Goal: Book appointment/travel/reservation

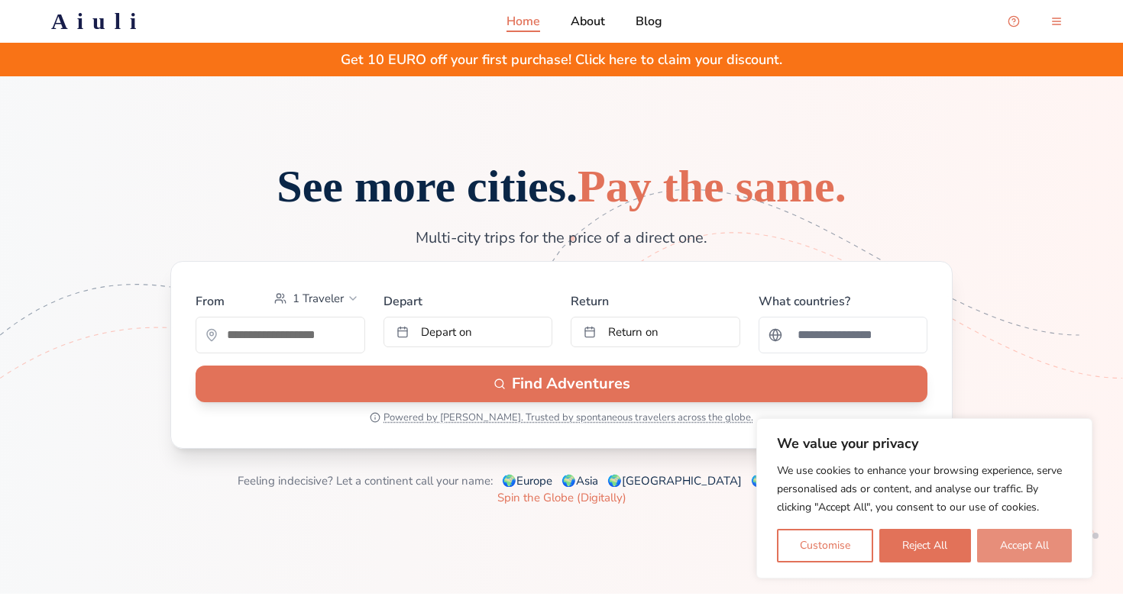
click at [1007, 541] on button "Accept All" at bounding box center [1024, 546] width 95 height 34
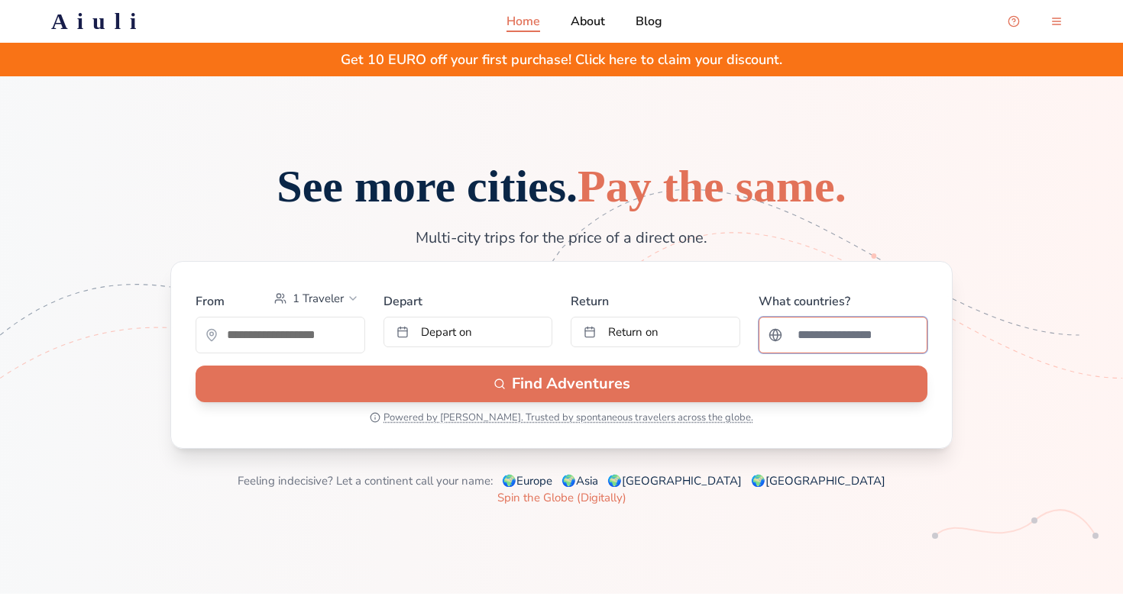
click at [841, 346] on input "Search for a country" at bounding box center [853, 335] width 130 height 31
click at [625, 340] on span "Return on" at bounding box center [633, 332] width 50 height 15
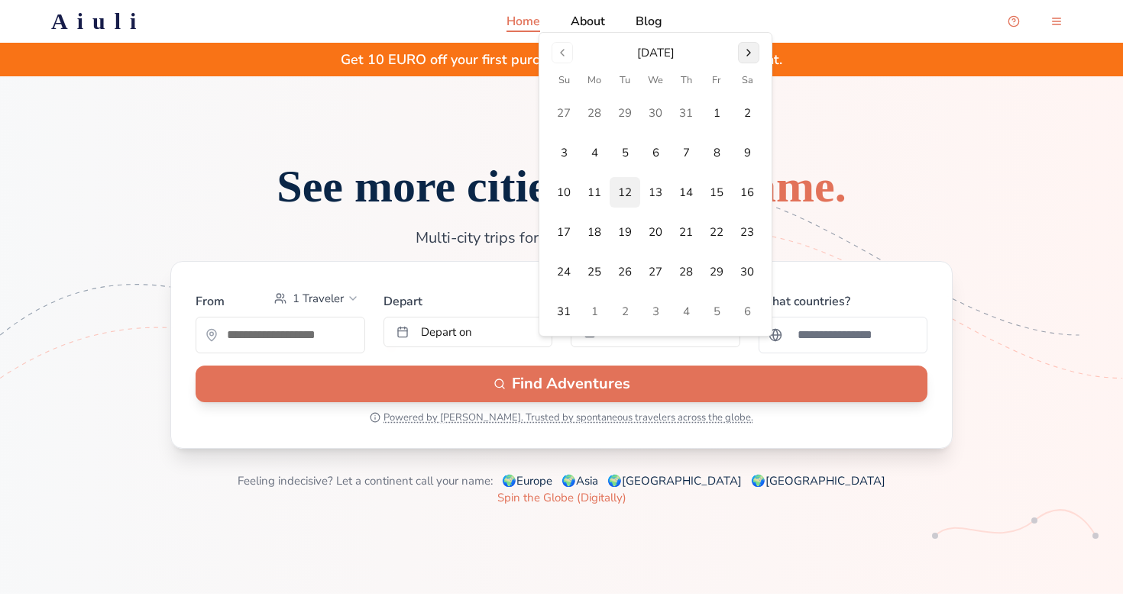
click at [748, 51] on button "Go to next month" at bounding box center [748, 52] width 21 height 21
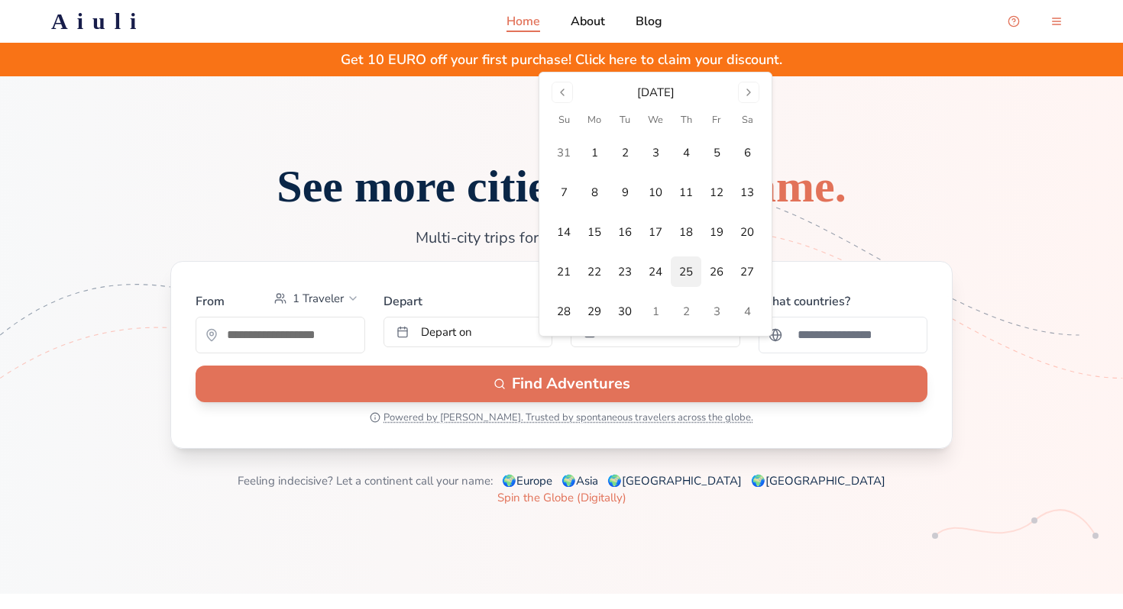
click at [684, 271] on button "25" at bounding box center [686, 272] width 31 height 31
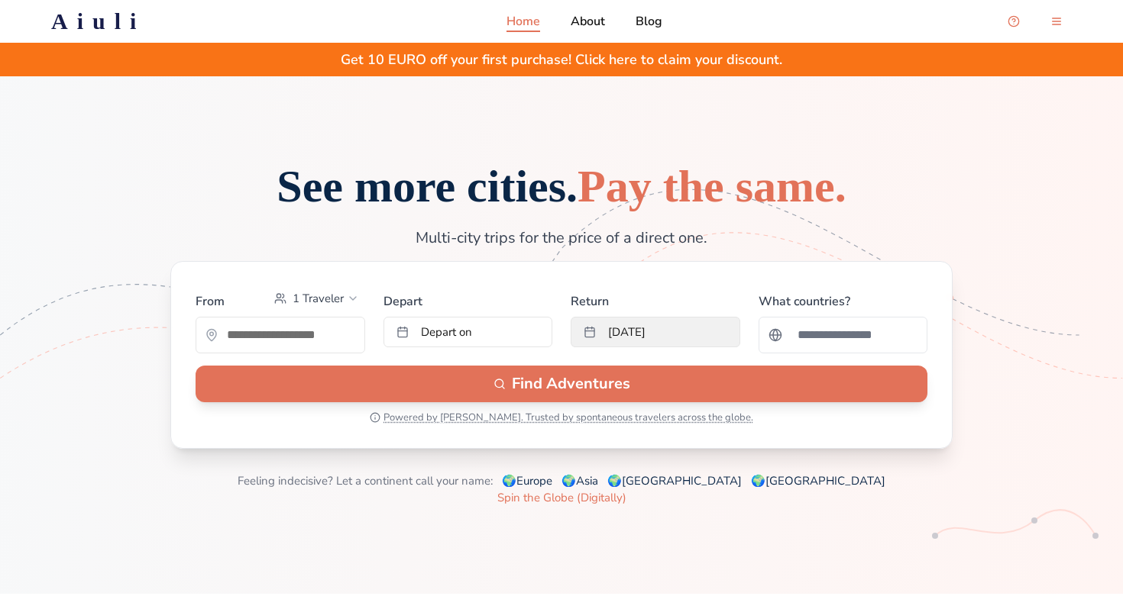
click at [657, 348] on button "[DATE]" at bounding box center [656, 332] width 170 height 31
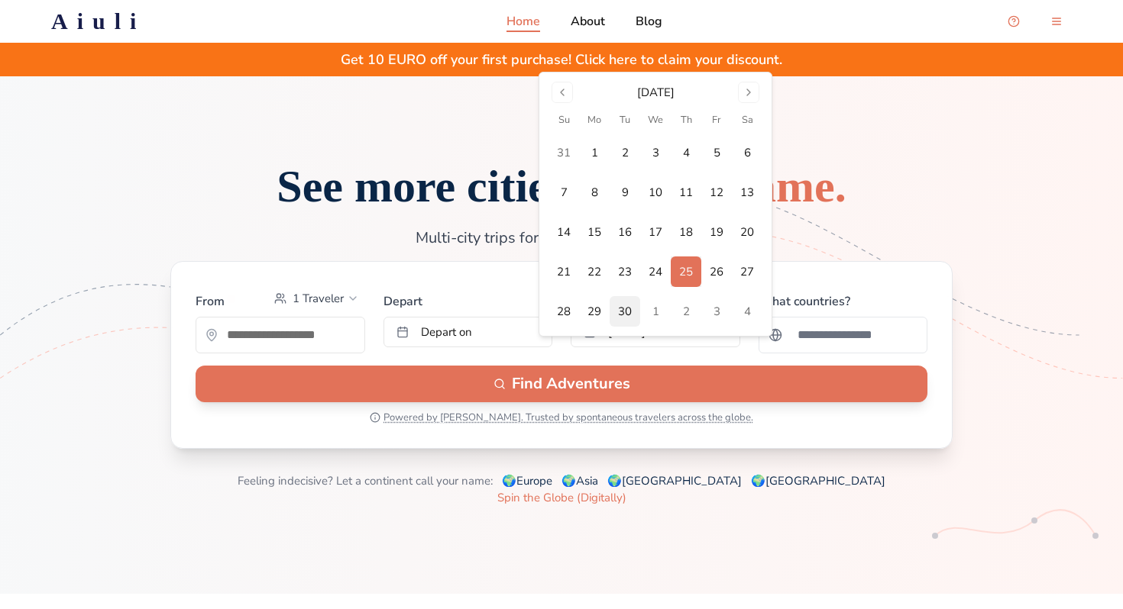
click at [624, 308] on button "30" at bounding box center [624, 311] width 31 height 31
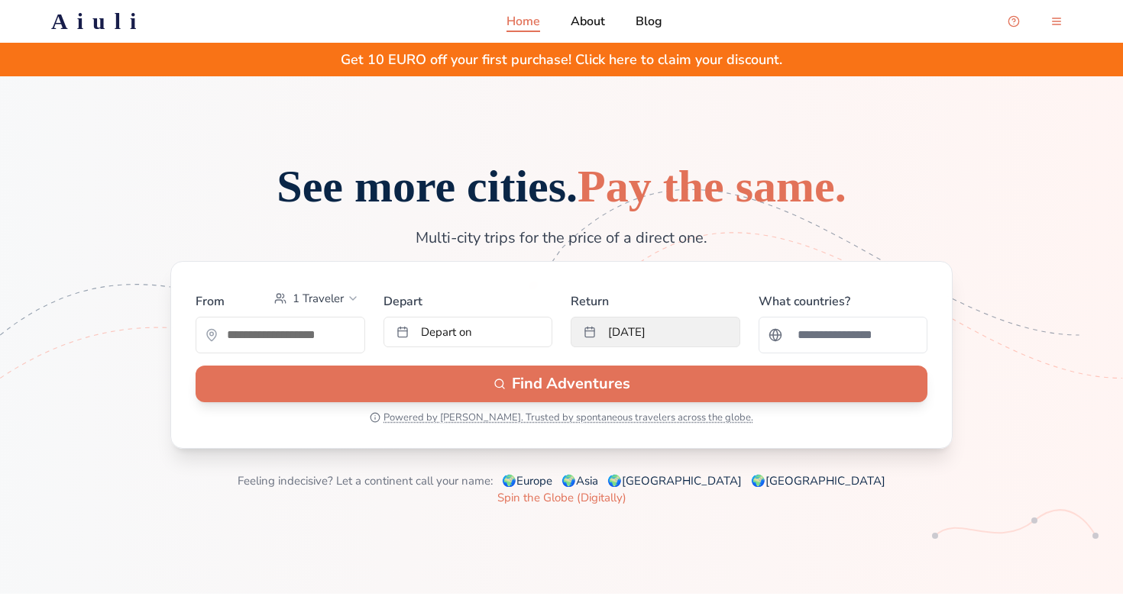
click at [612, 348] on button "[DATE]" at bounding box center [656, 332] width 170 height 31
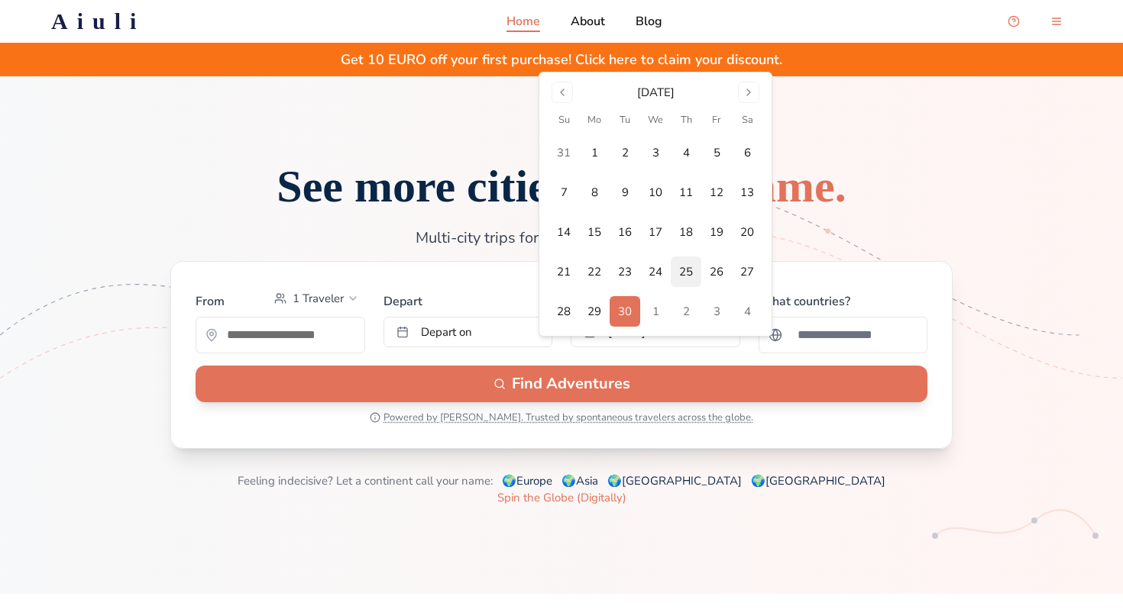
click at [682, 273] on button "25" at bounding box center [686, 272] width 31 height 31
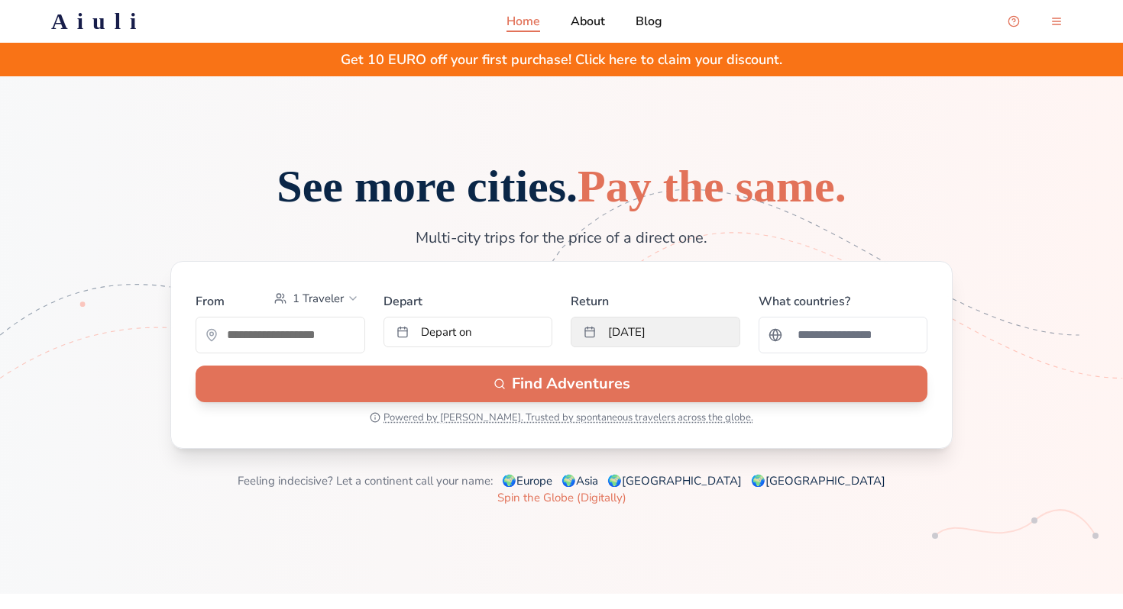
click at [622, 345] on button "[DATE]" at bounding box center [656, 332] width 170 height 31
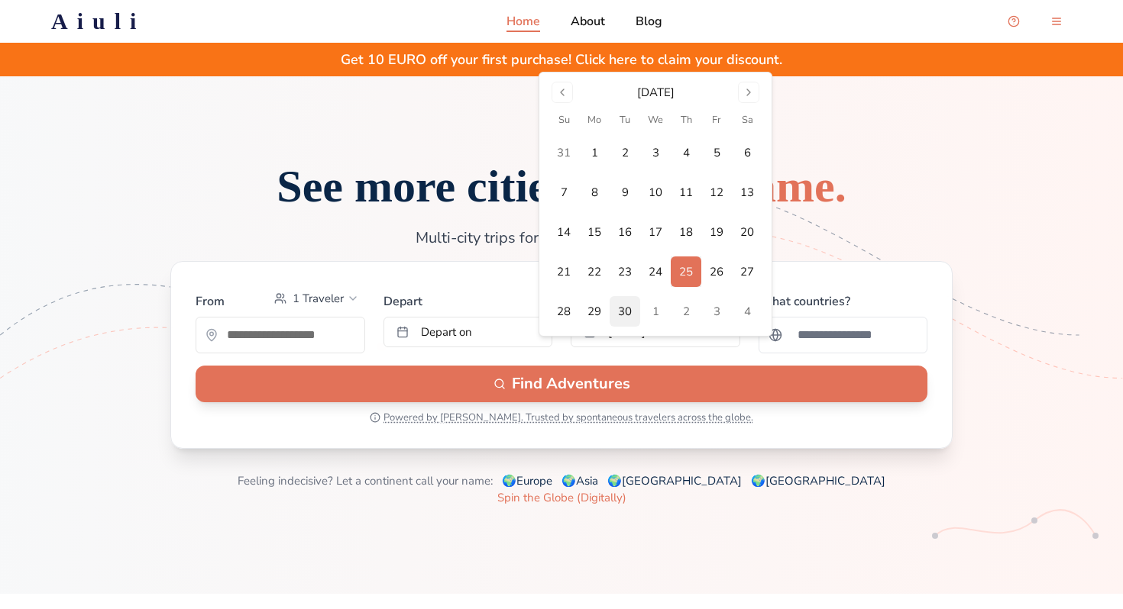
click at [626, 312] on button "30" at bounding box center [624, 311] width 31 height 31
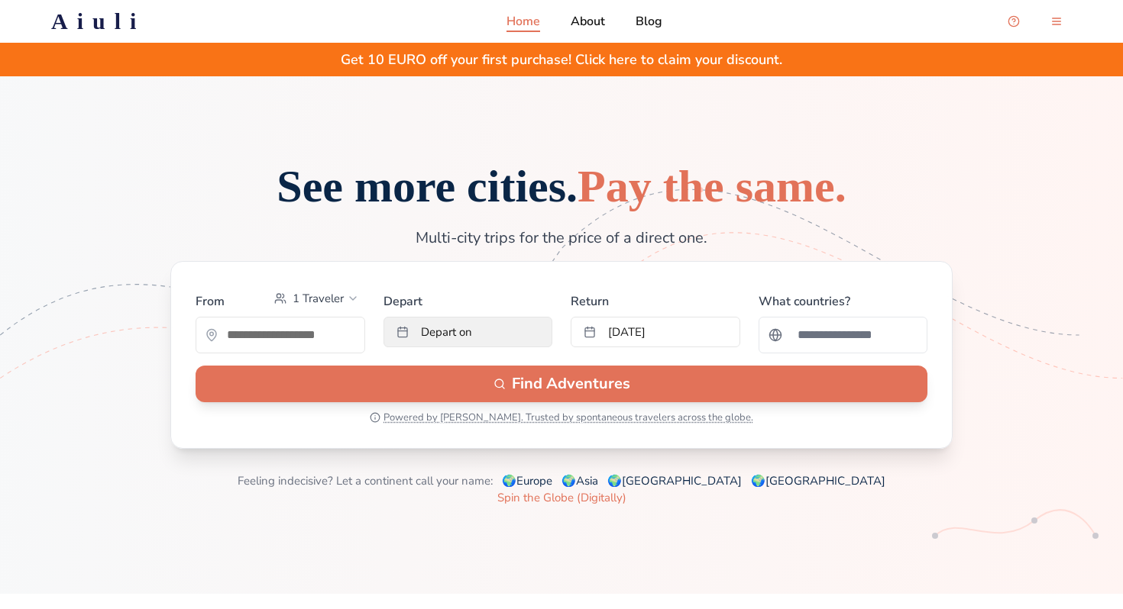
click at [497, 348] on button "Depart on" at bounding box center [468, 332] width 170 height 31
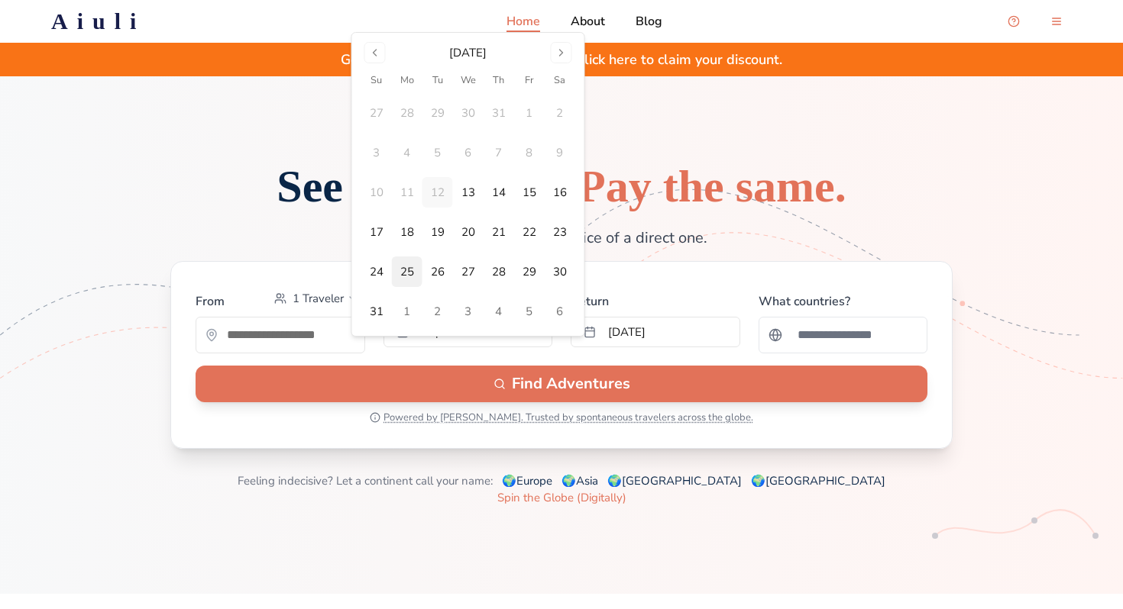
click at [401, 267] on button "25" at bounding box center [407, 272] width 31 height 31
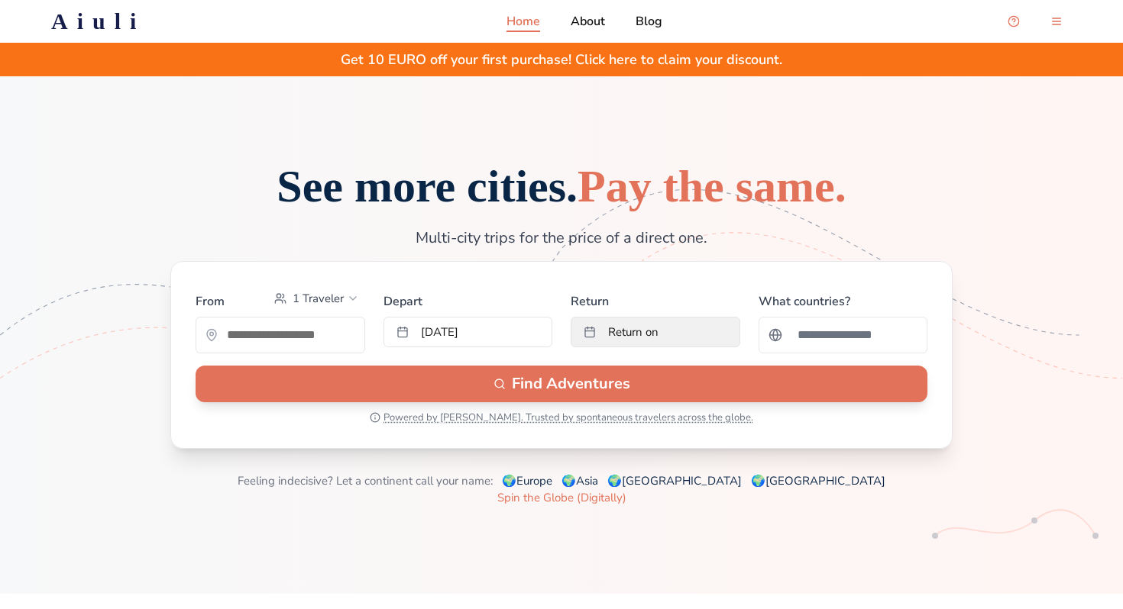
click at [674, 348] on button "Return on" at bounding box center [656, 332] width 170 height 31
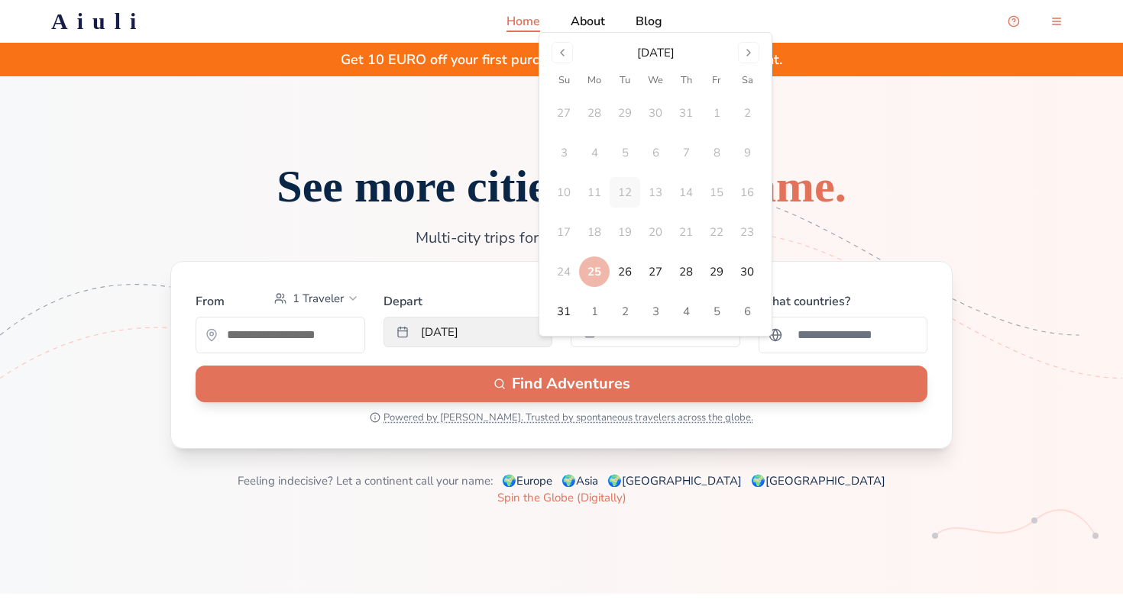
click at [503, 348] on button "[DATE]" at bounding box center [468, 332] width 170 height 31
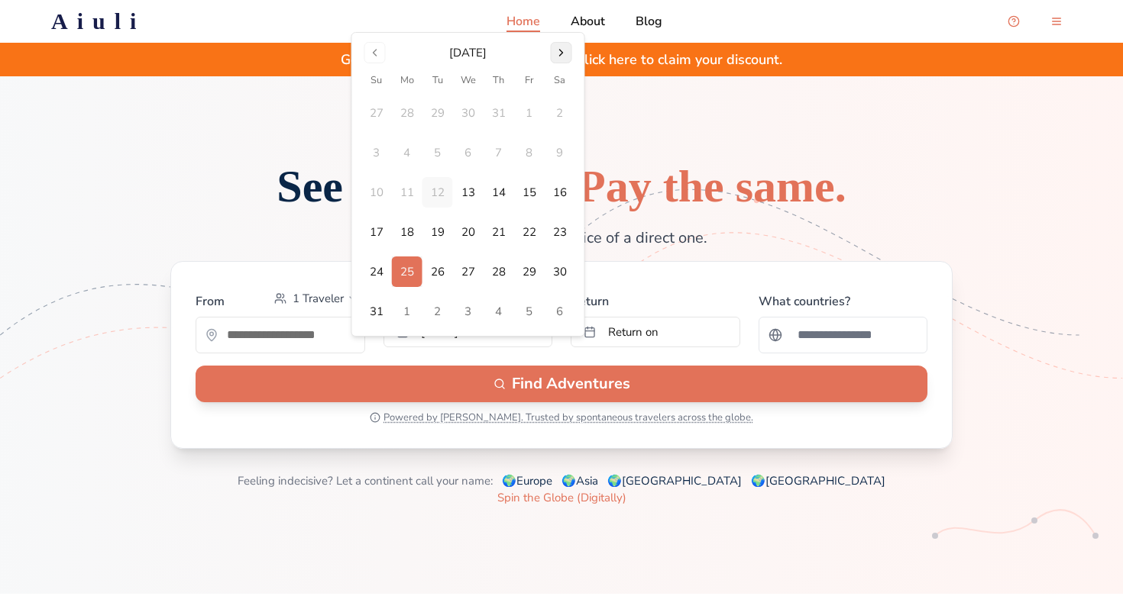
click at [555, 52] on button "Go to next month" at bounding box center [561, 52] width 21 height 21
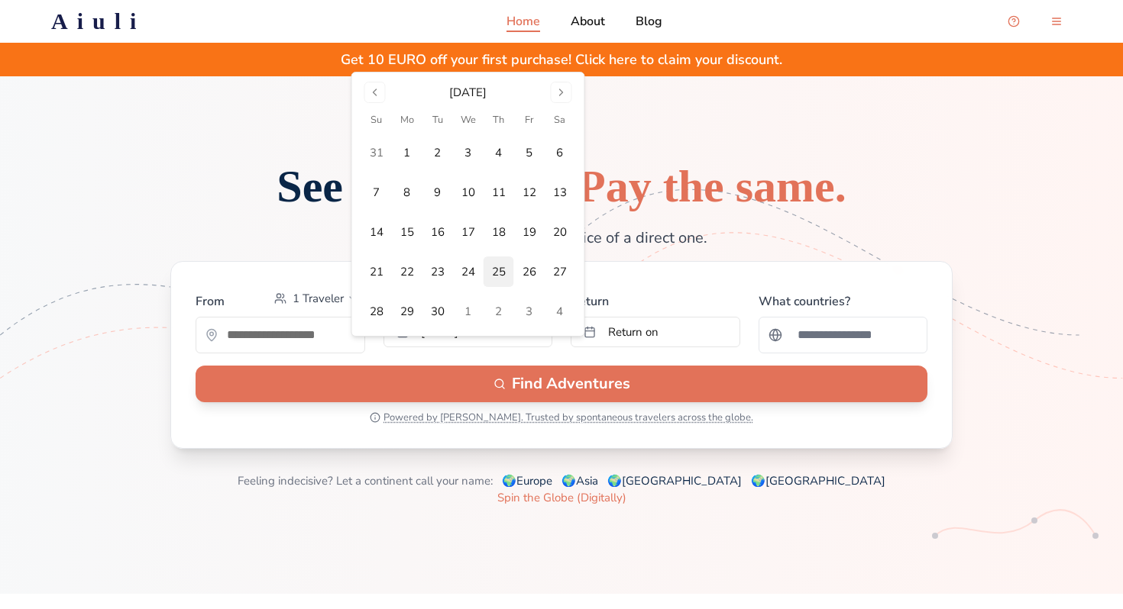
click at [496, 274] on button "25" at bounding box center [498, 272] width 31 height 31
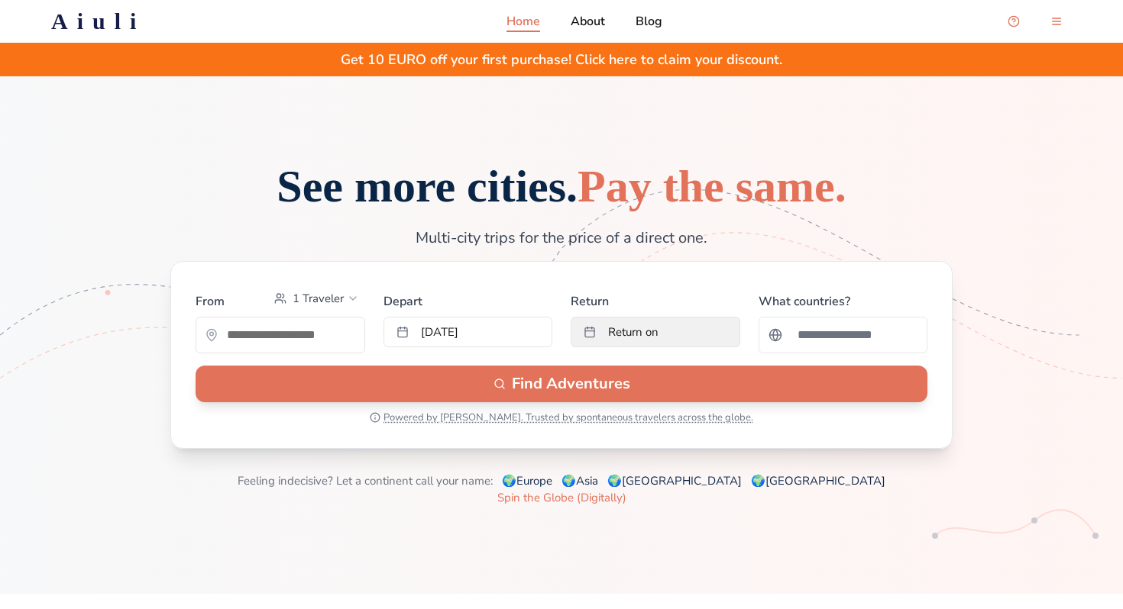
click at [645, 344] on button "Return on" at bounding box center [656, 332] width 170 height 31
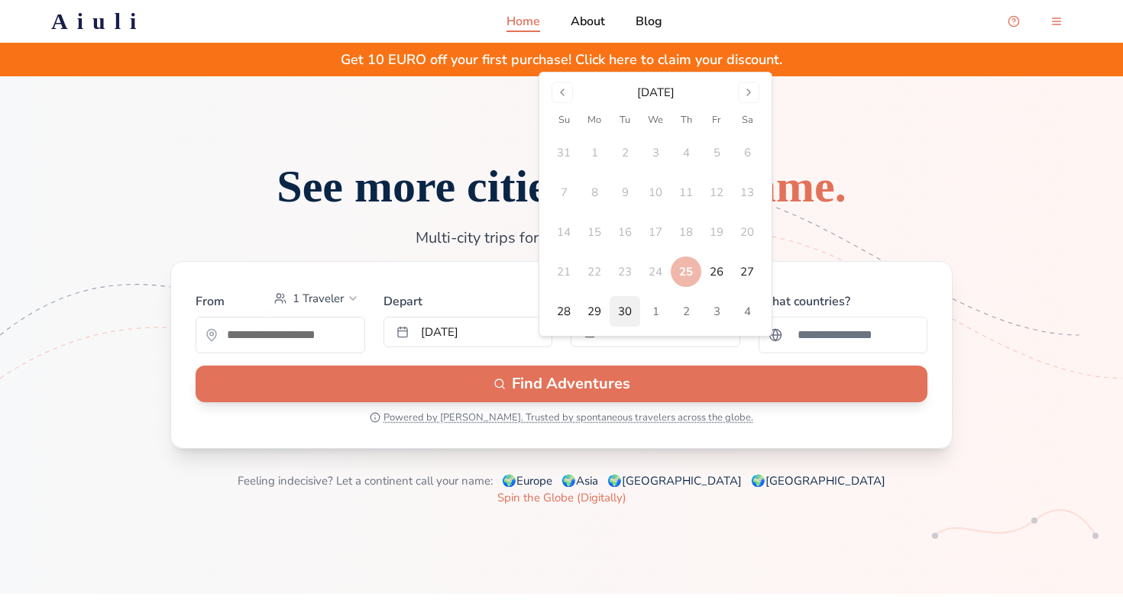
click at [634, 311] on button "30" at bounding box center [624, 311] width 31 height 31
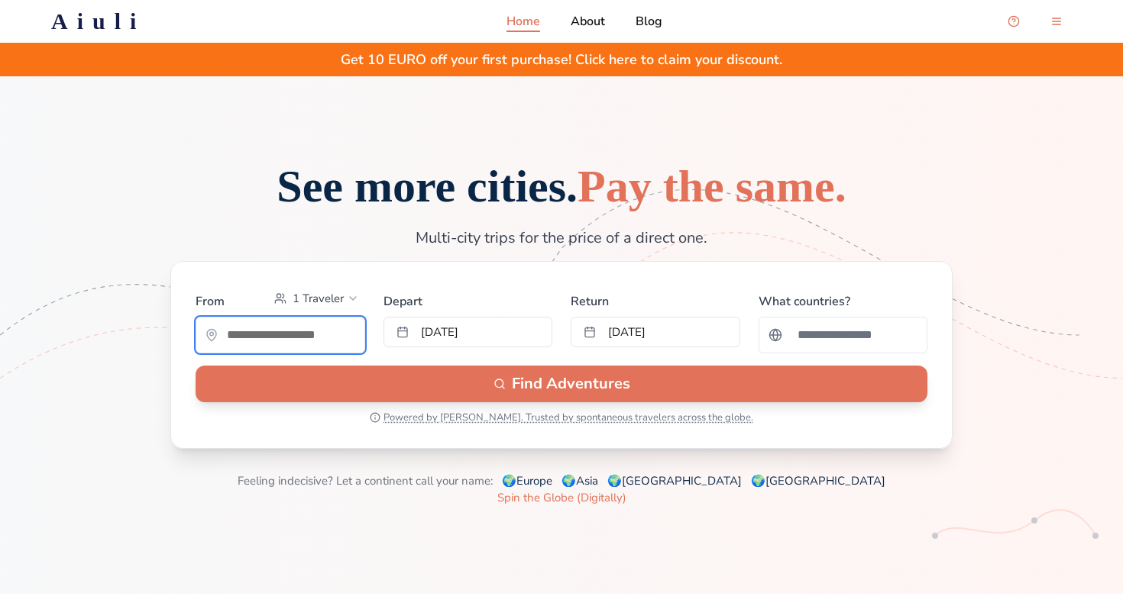
click at [305, 351] on input "text" at bounding box center [280, 335] width 168 height 31
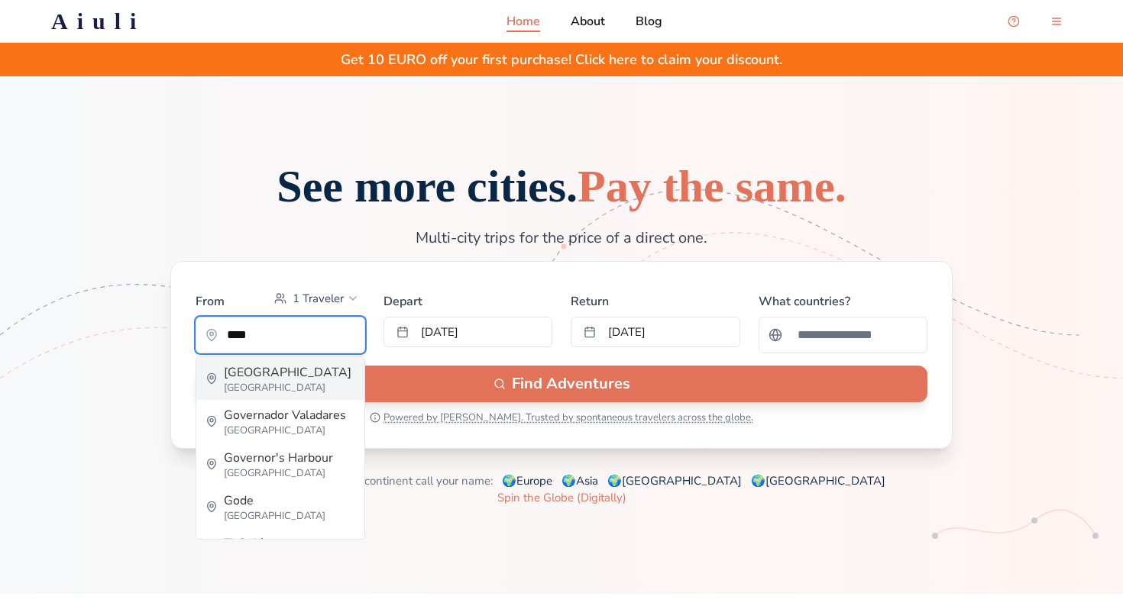
type input "**********"
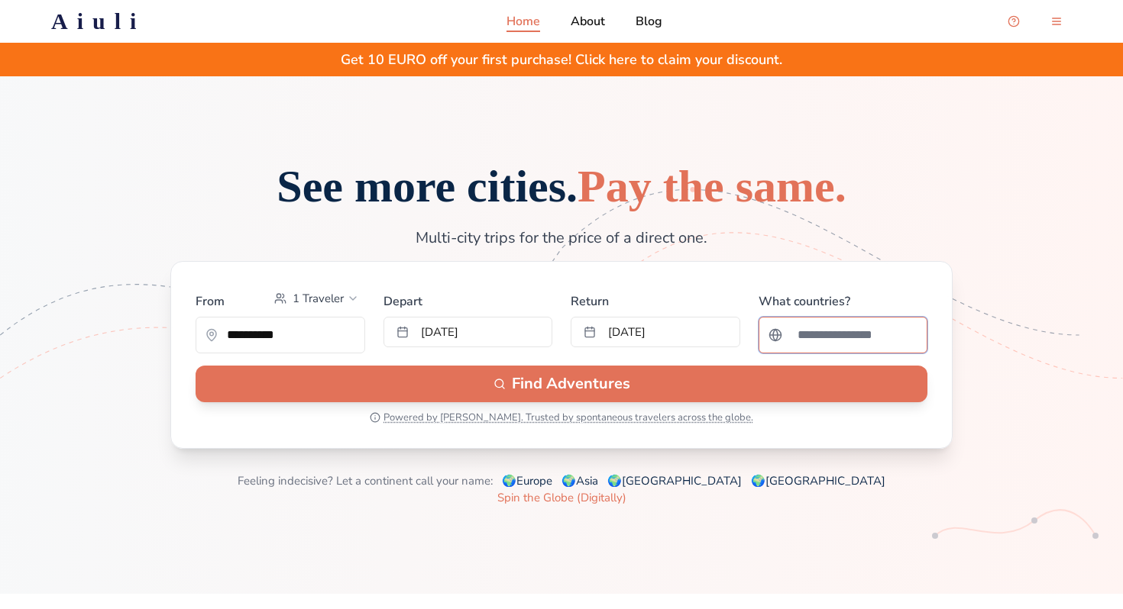
click at [844, 351] on input "Search for a country" at bounding box center [853, 335] width 130 height 31
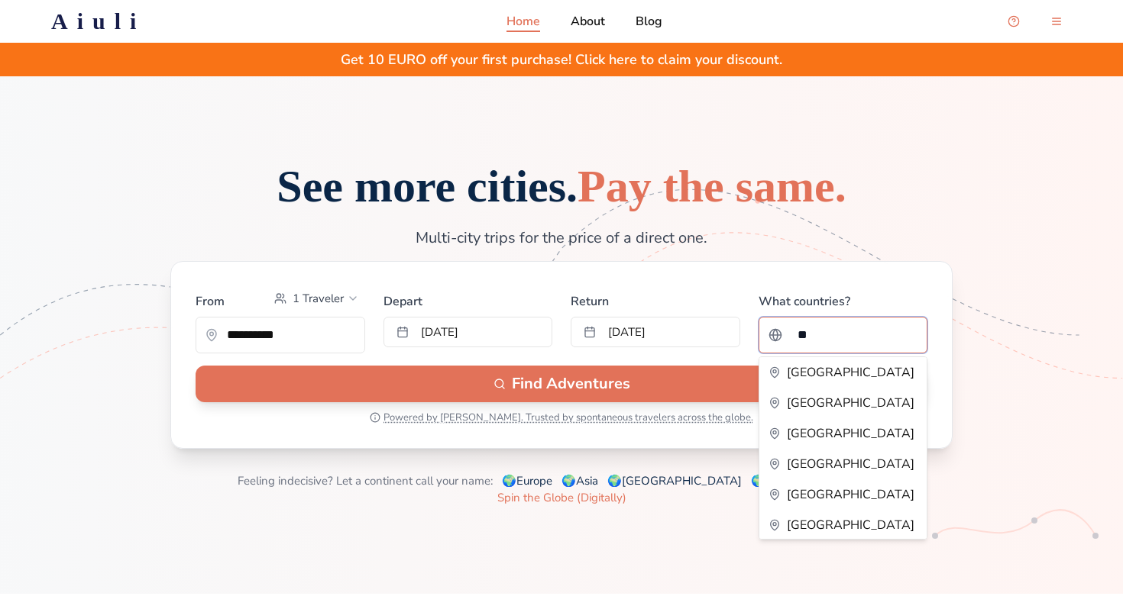
type input "***"
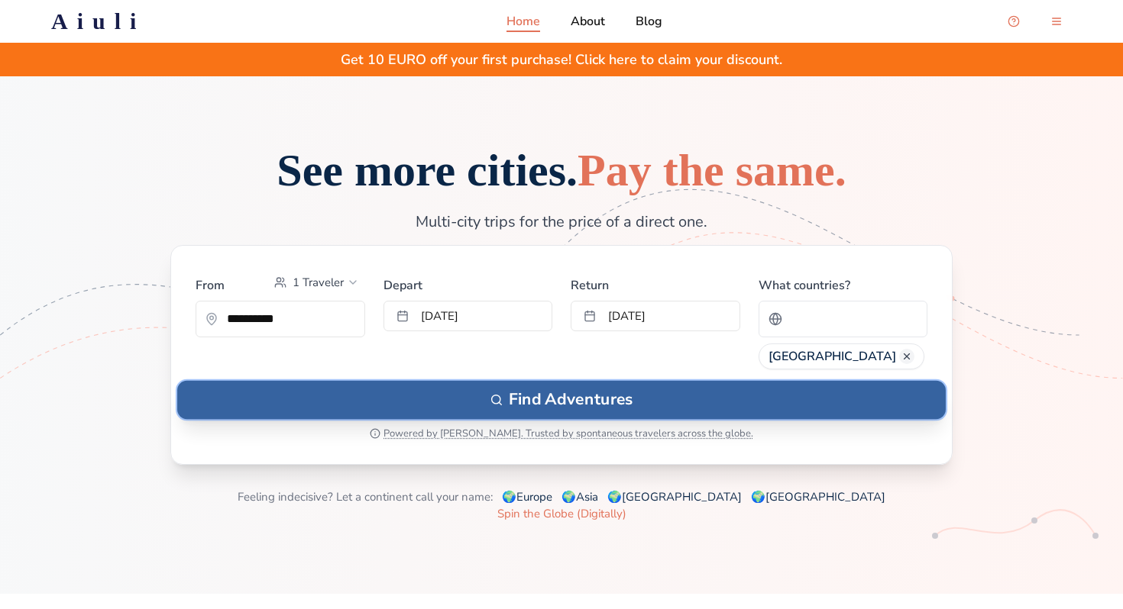
click at [713, 419] on button "Find Adventures" at bounding box center [561, 400] width 768 height 38
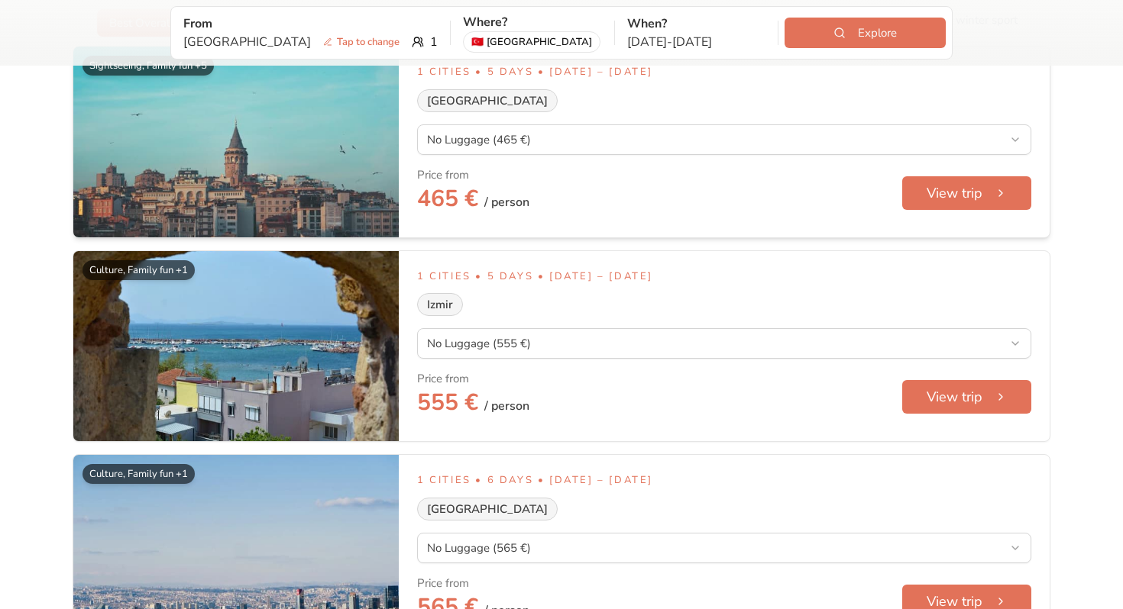
scroll to position [113, 0]
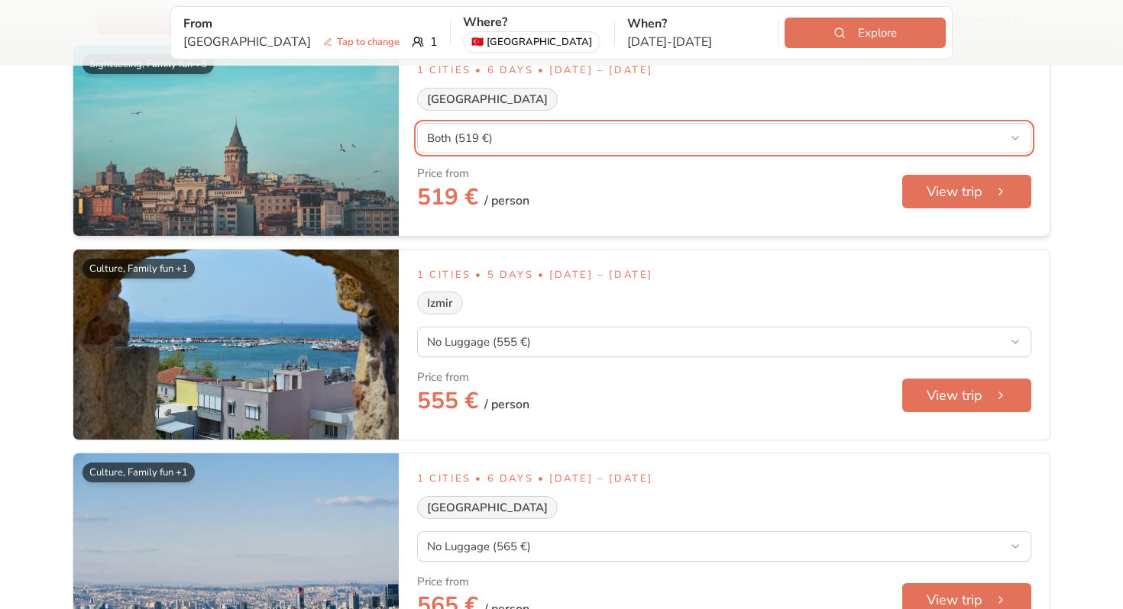
scroll to position [131, 0]
